Goal: Check status

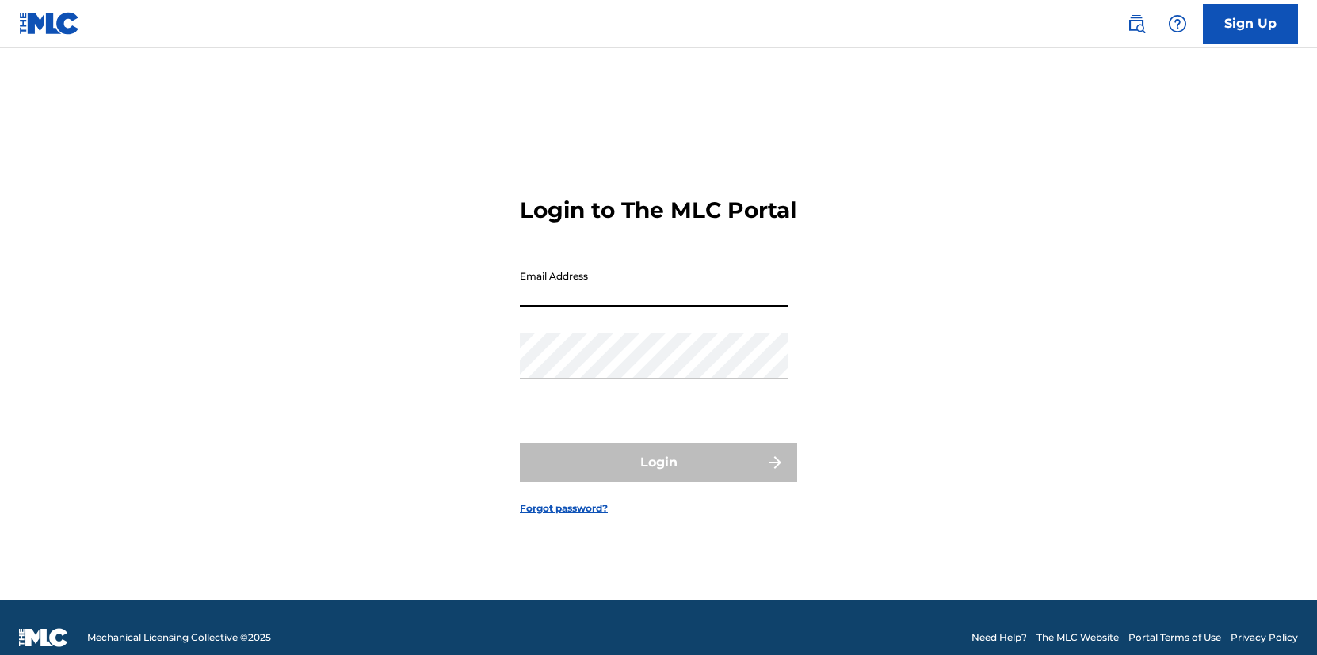
click at [609, 307] on input "Email Address" at bounding box center [654, 284] width 268 height 45
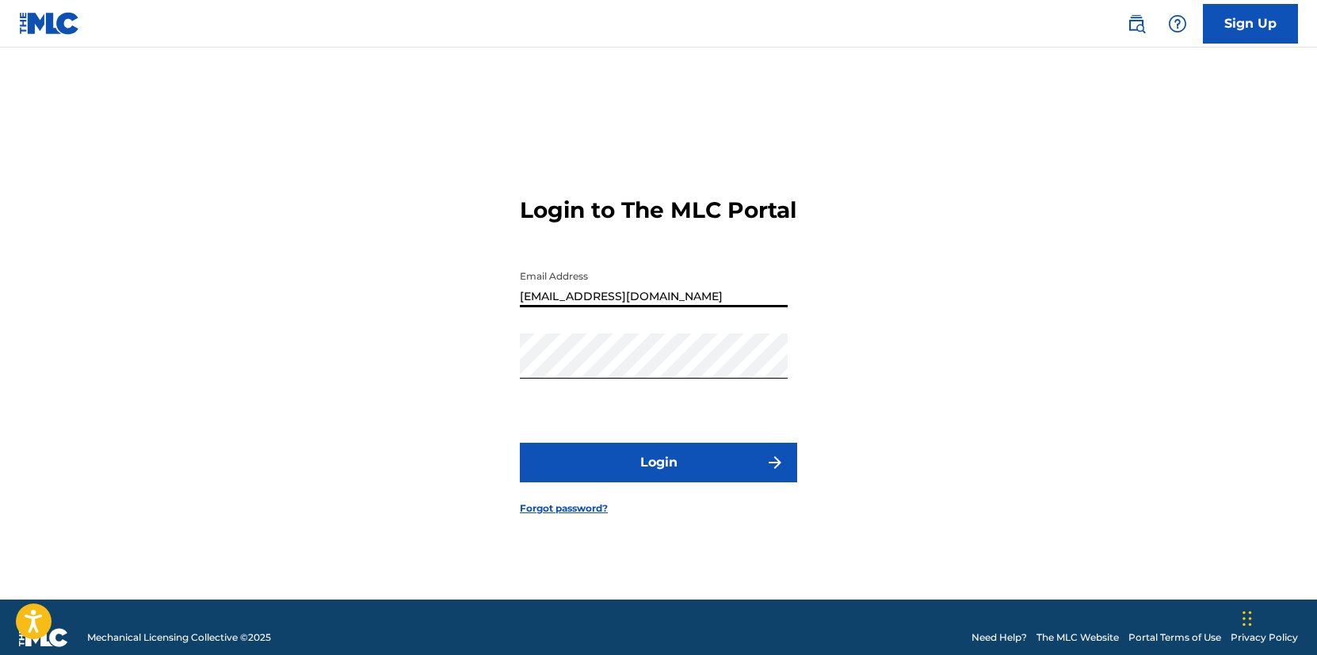
type input "[EMAIL_ADDRESS][DOMAIN_NAME]"
click at [625, 477] on button "Login" at bounding box center [658, 463] width 277 height 40
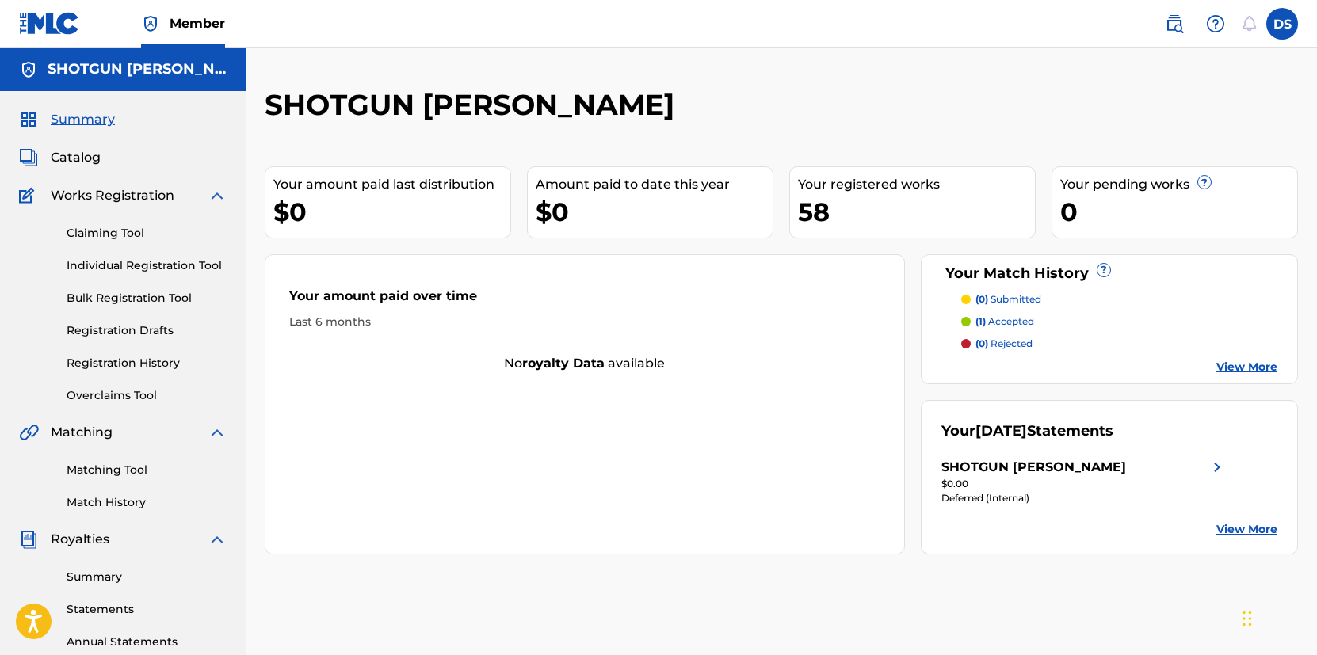
scroll to position [327, 0]
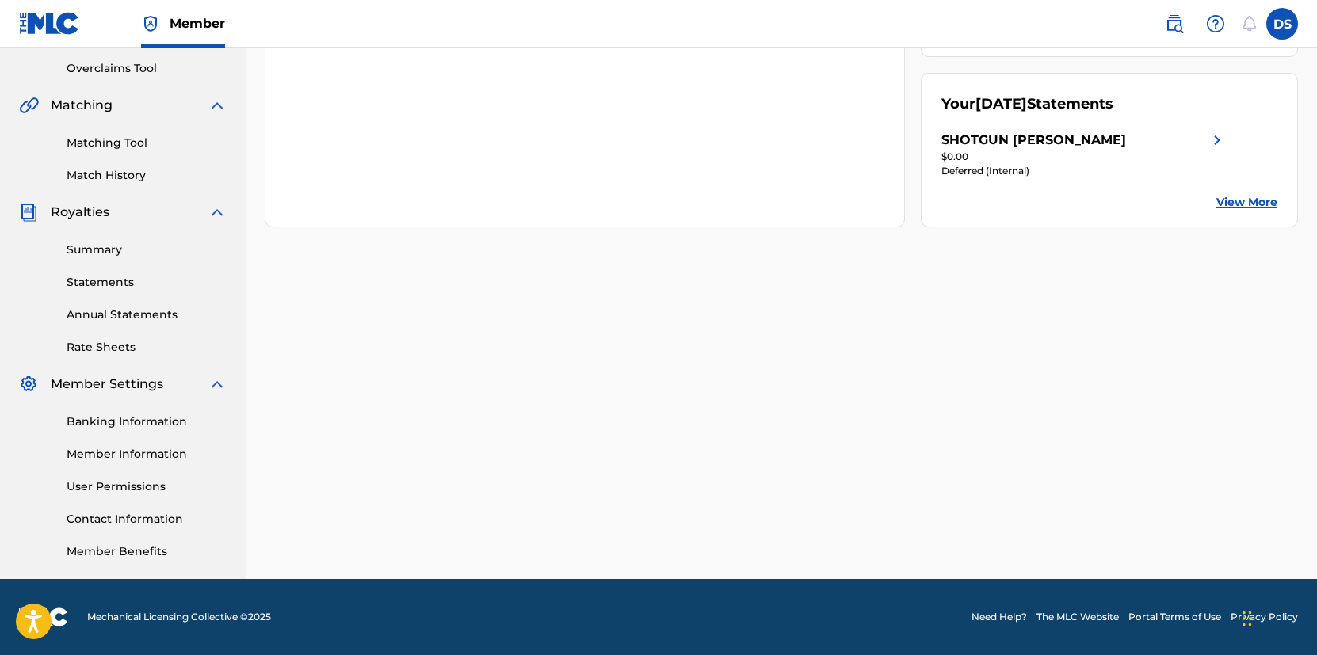
click at [98, 254] on link "Summary" at bounding box center [147, 250] width 160 height 17
